Goal: Transaction & Acquisition: Purchase product/service

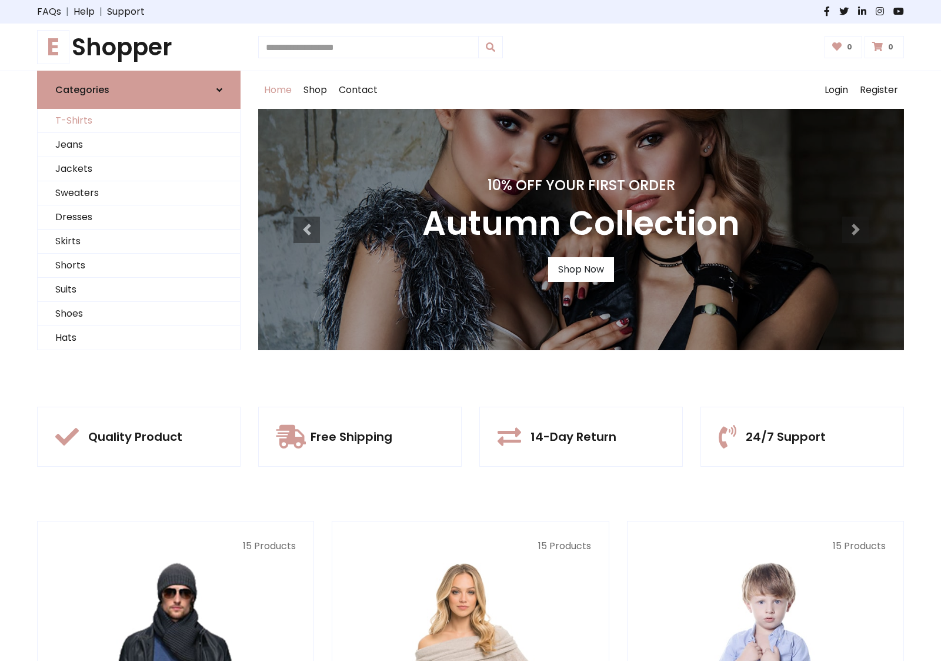
click at [139, 121] on link "T-Shirts" at bounding box center [139, 121] width 202 height 24
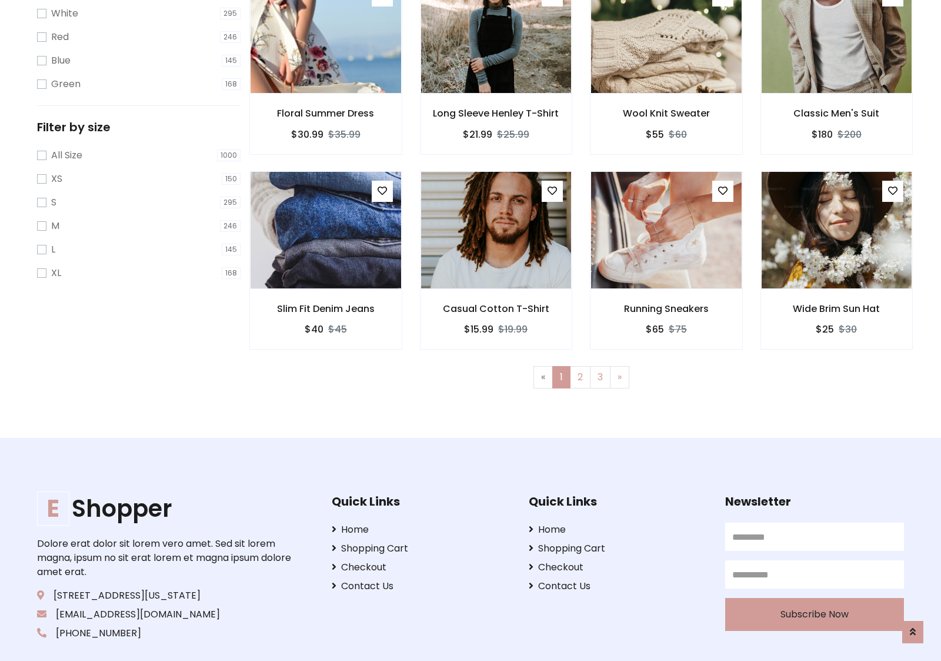
scroll to position [21, 0]
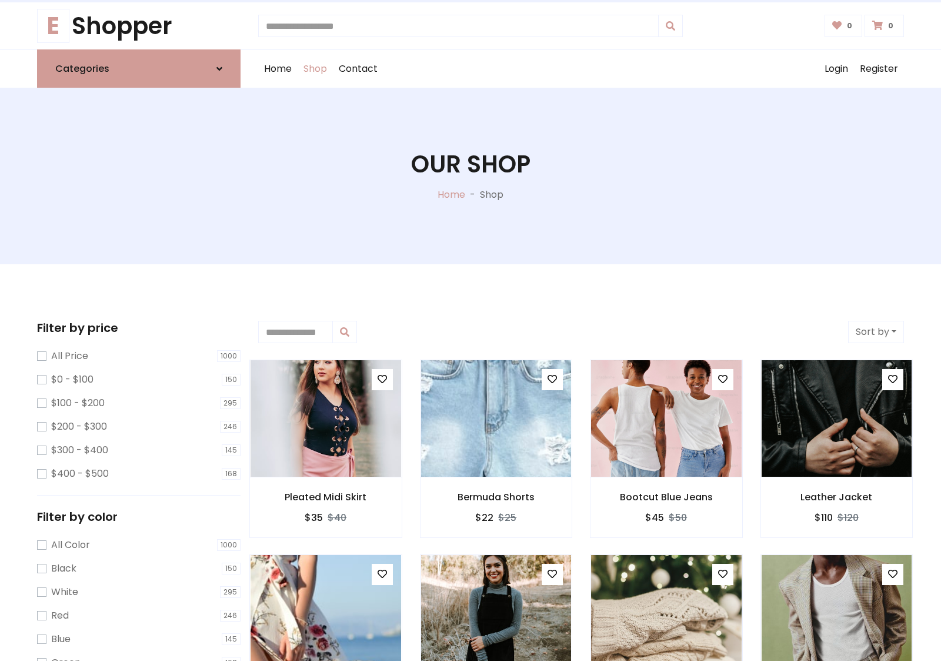
click at [471, 176] on h1 "Our Shop" at bounding box center [470, 164] width 119 height 28
click at [581, 69] on div "Home Shop Contact Log out Login Register" at bounding box center [581, 69] width 646 height 38
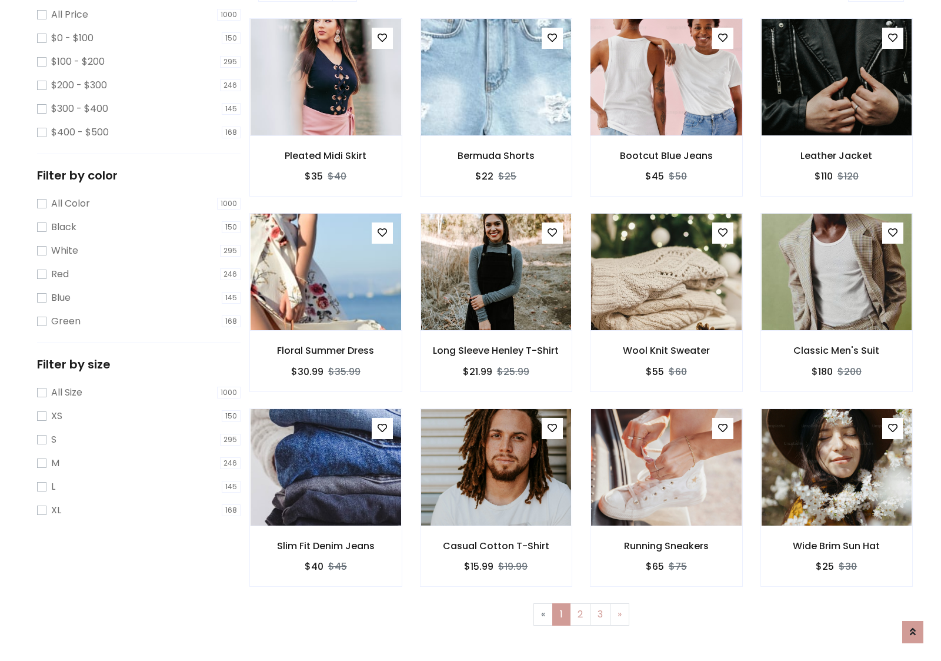
click at [666, 118] on img at bounding box center [666, 77] width 181 height 282
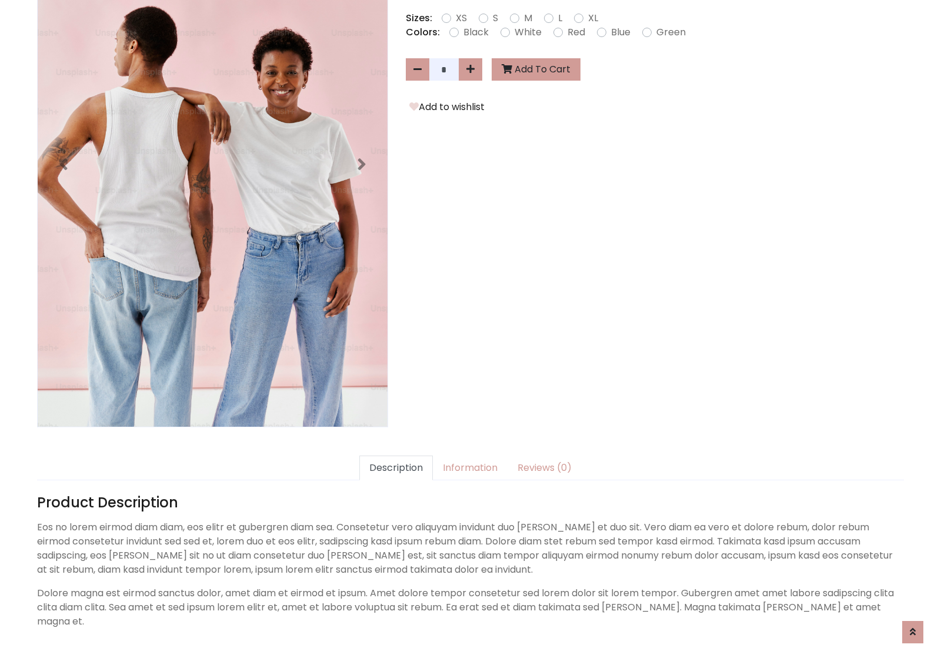
scroll to position [288, 0]
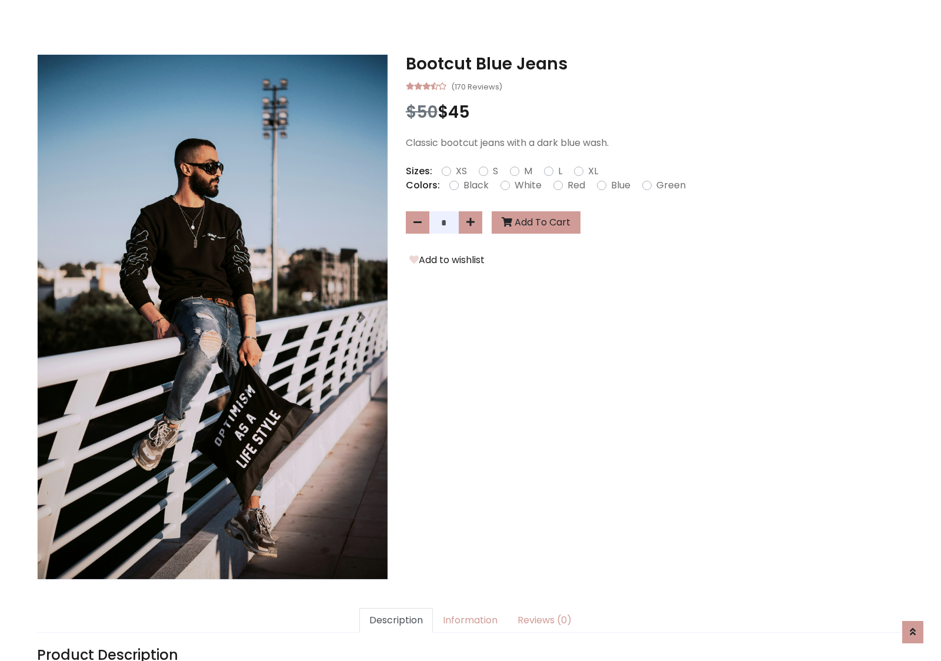
click at [655, 64] on h3 "Bootcut Blue Jeans" at bounding box center [655, 64] width 498 height 20
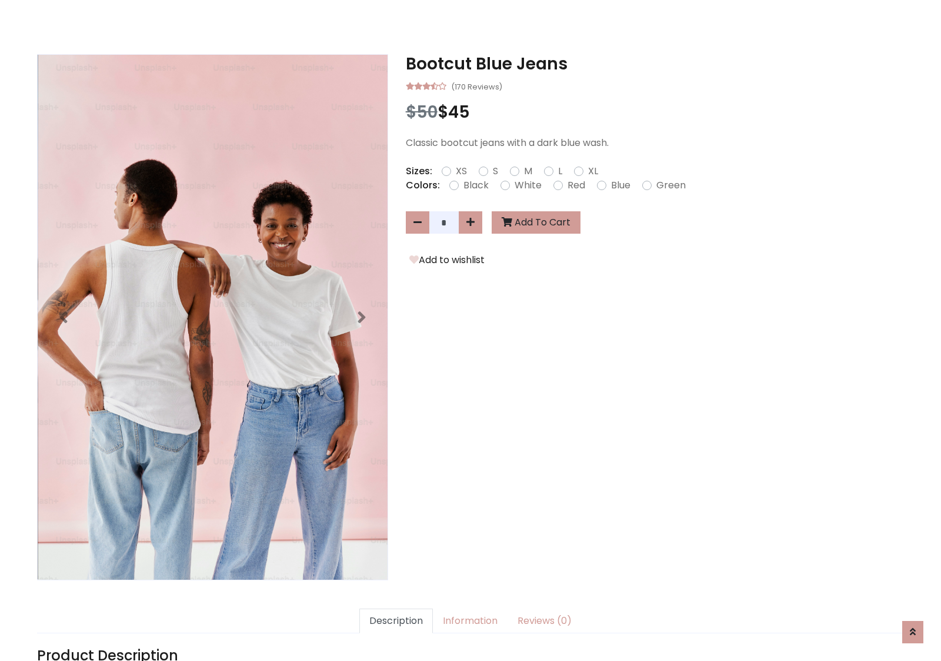
click at [655, 64] on h3 "Bootcut Blue Jeans" at bounding box center [655, 64] width 498 height 20
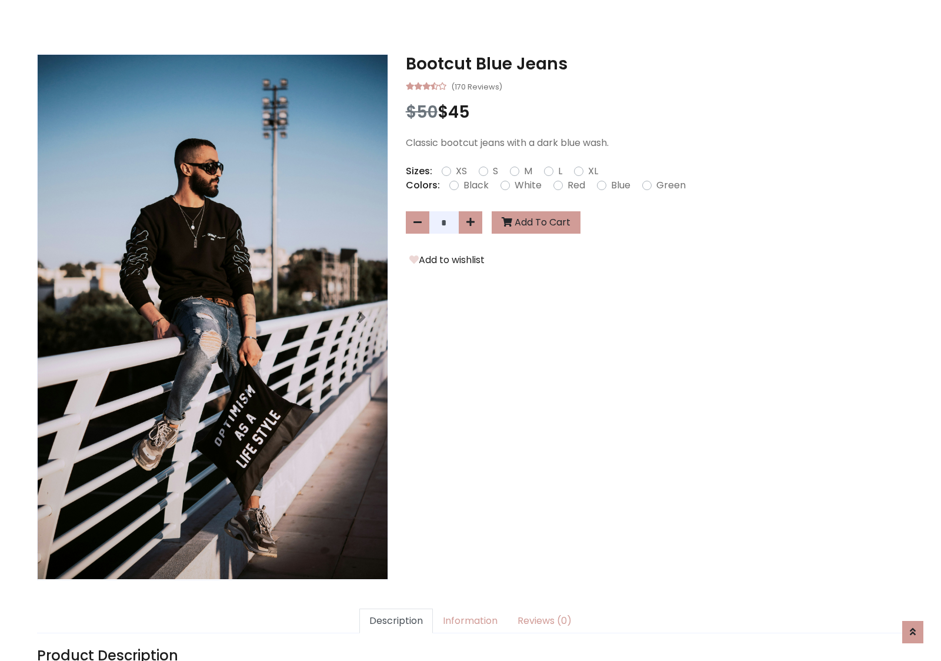
click at [655, 64] on h3 "Bootcut Blue Jeans" at bounding box center [655, 64] width 498 height 20
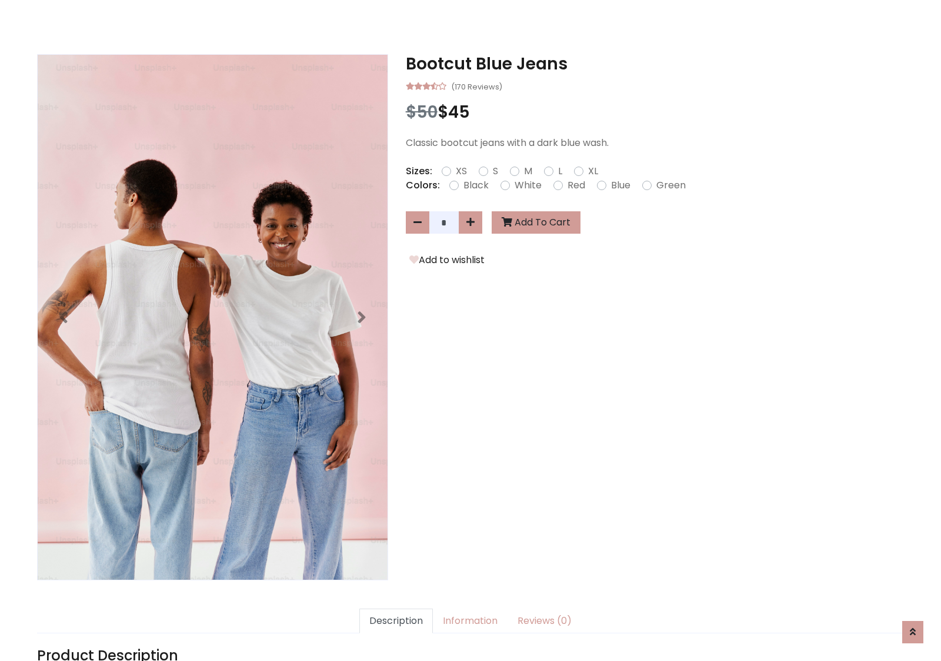
scroll to position [0, 0]
